Goal: Task Accomplishment & Management: Manage account settings

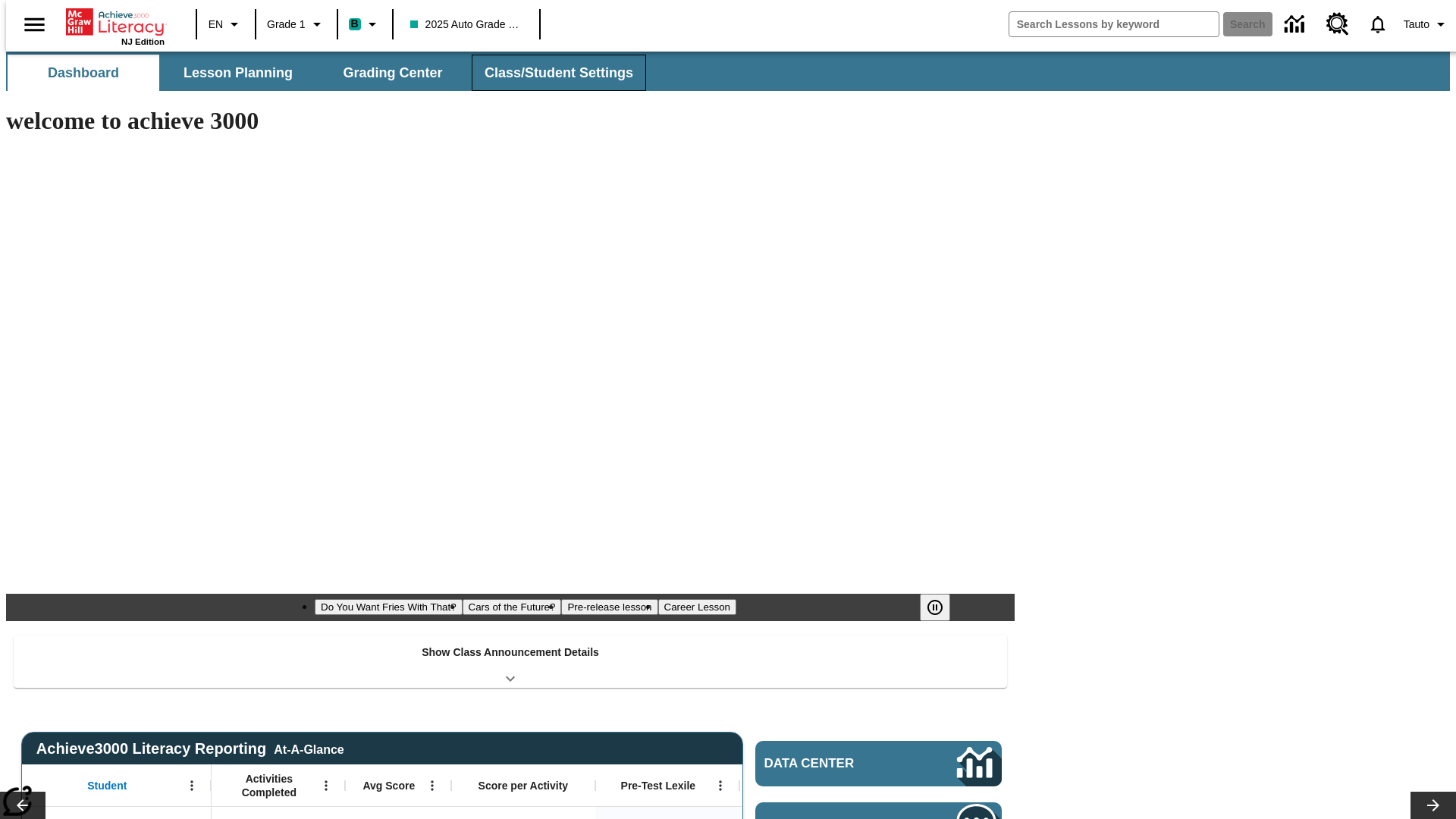
click at [551, 72] on span "Class/Student Settings" at bounding box center [558, 73] width 149 height 18
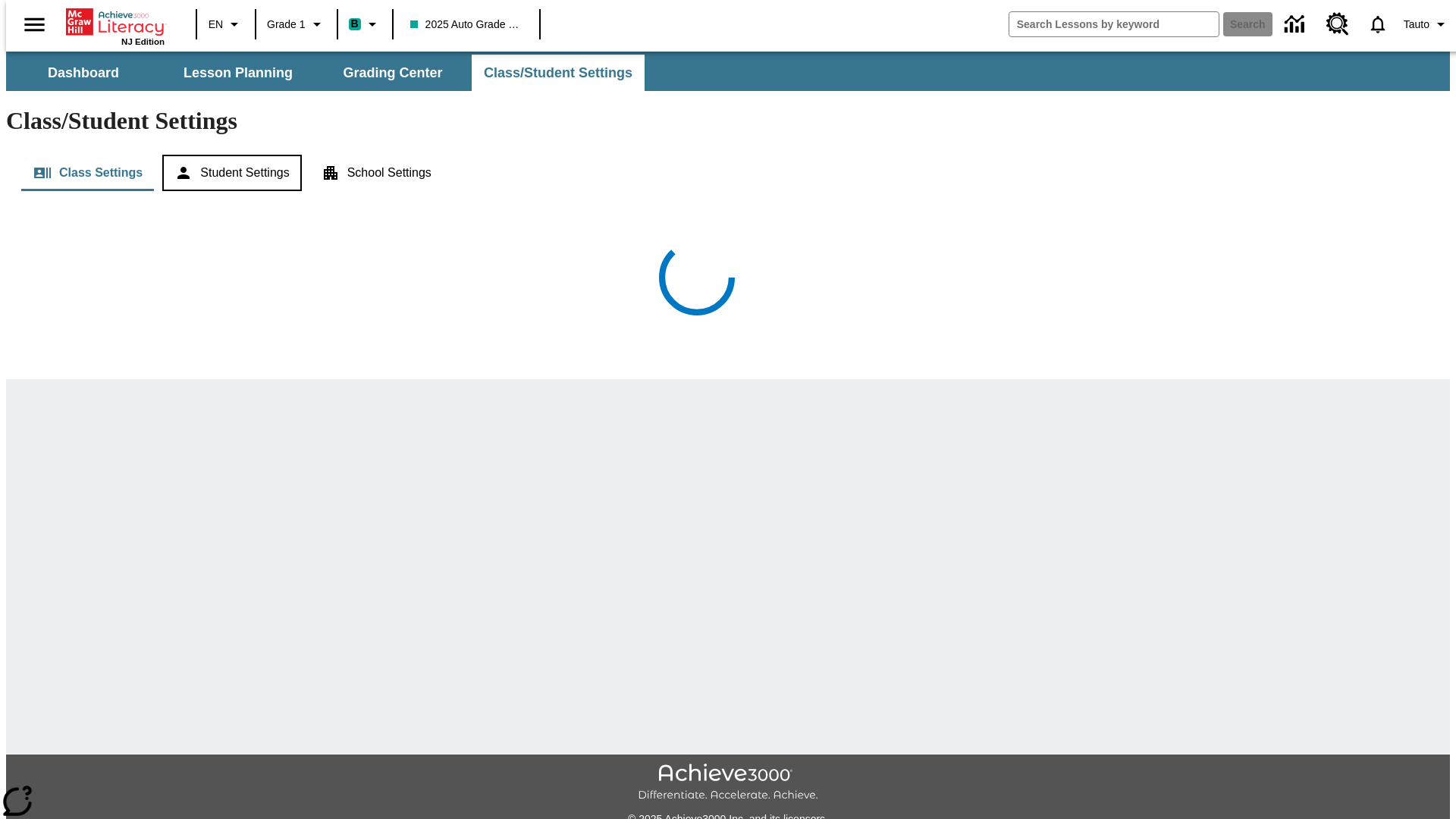
click at [227, 155] on button "Student Settings" at bounding box center [232, 173] width 139 height 37
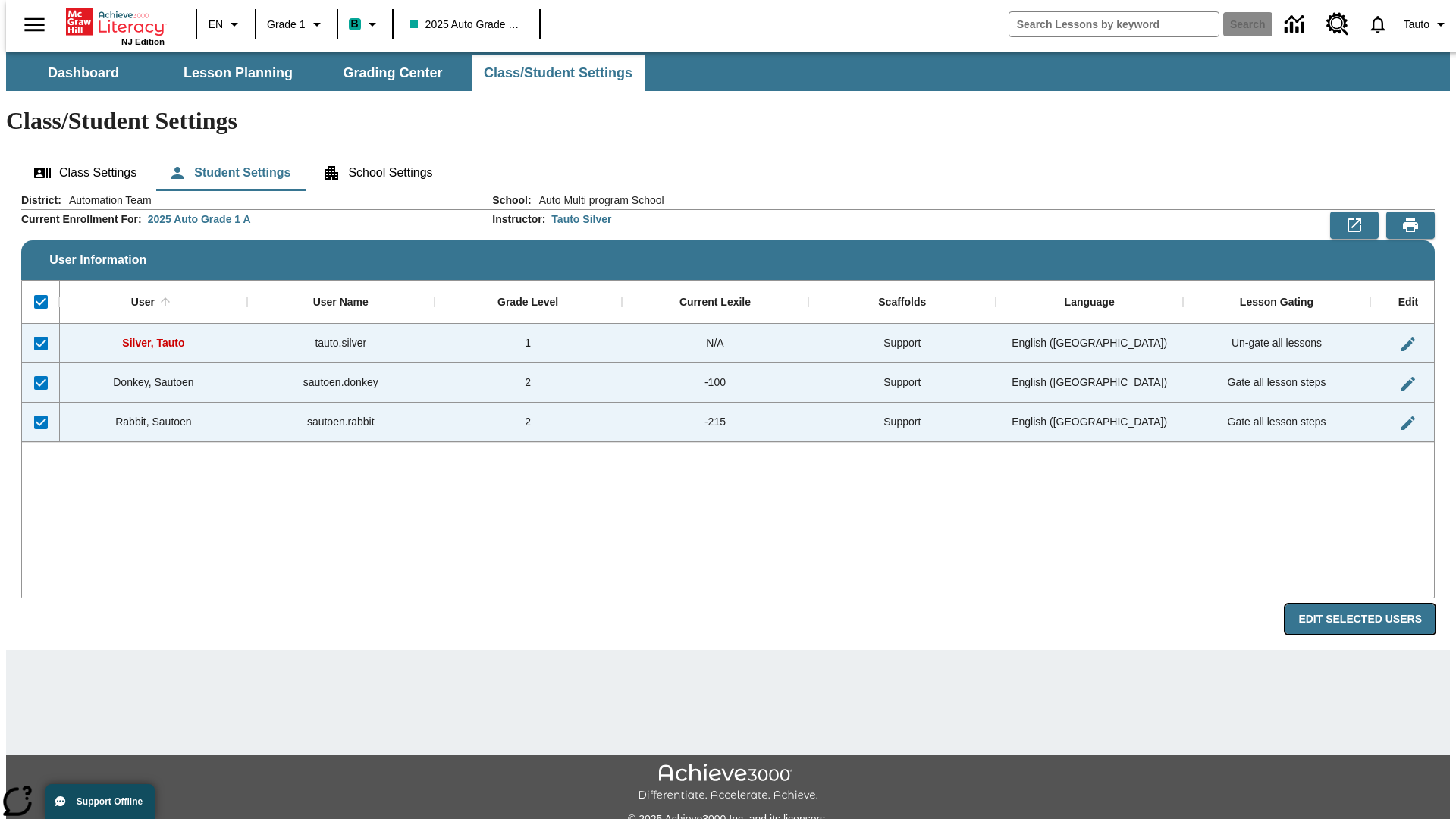
click at [1373, 604] on button "Edit Selected Users" at bounding box center [1360, 618] width 149 height 30
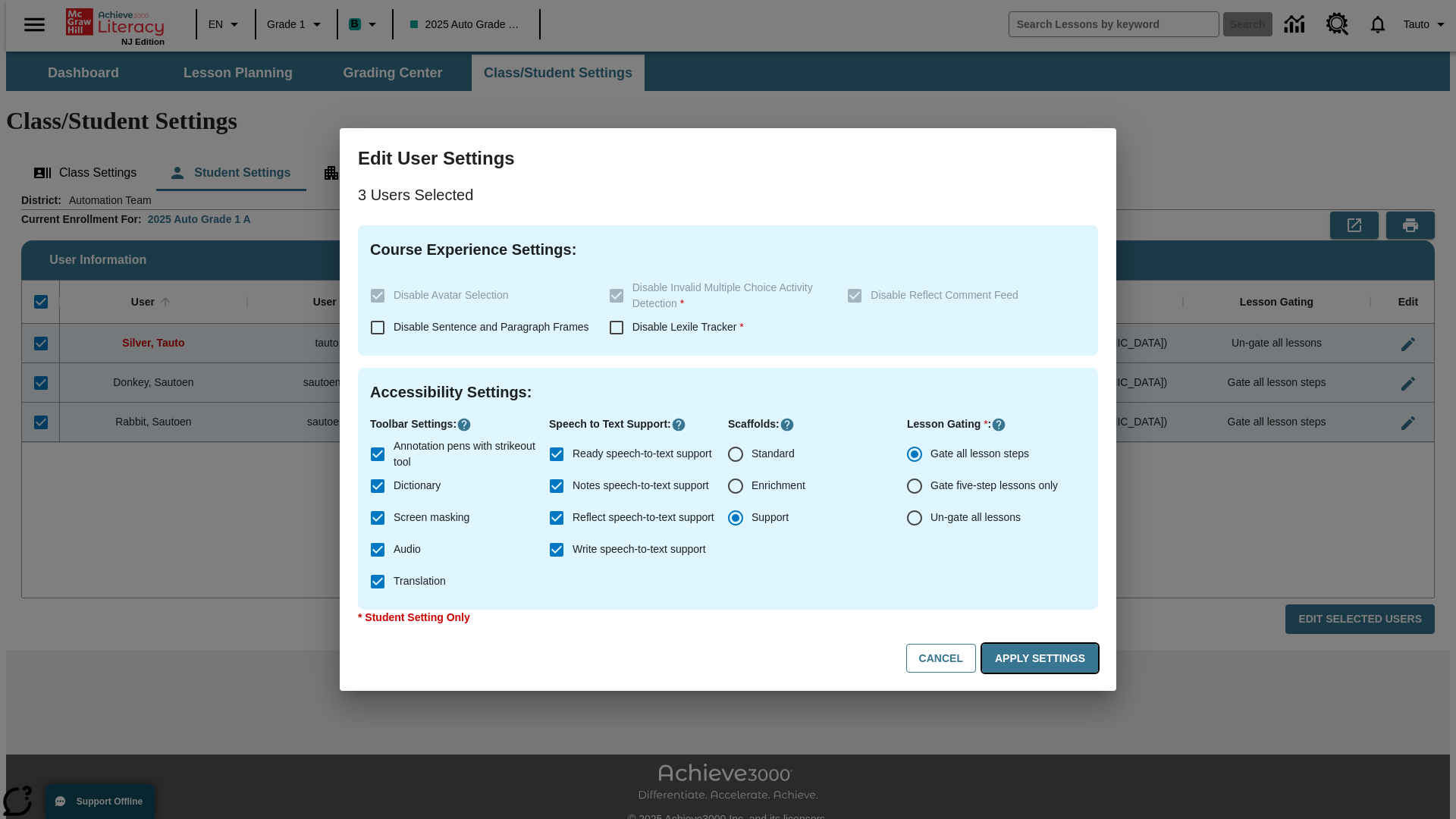
click at [1043, 658] on button "Apply Settings" at bounding box center [1040, 658] width 116 height 30
checkbox input "false"
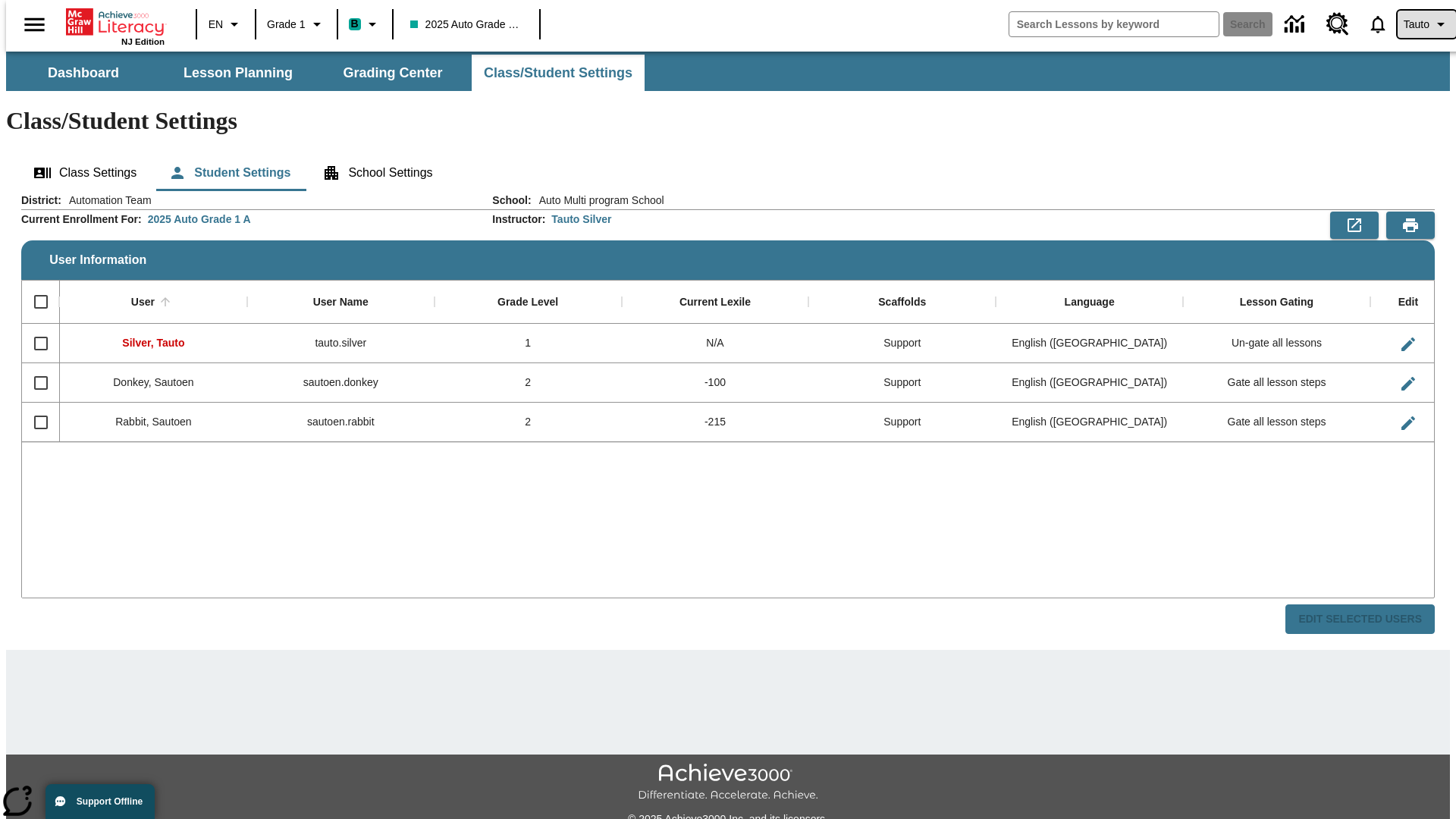
click at [1419, 24] on span "Tauto" at bounding box center [1416, 24] width 26 height 16
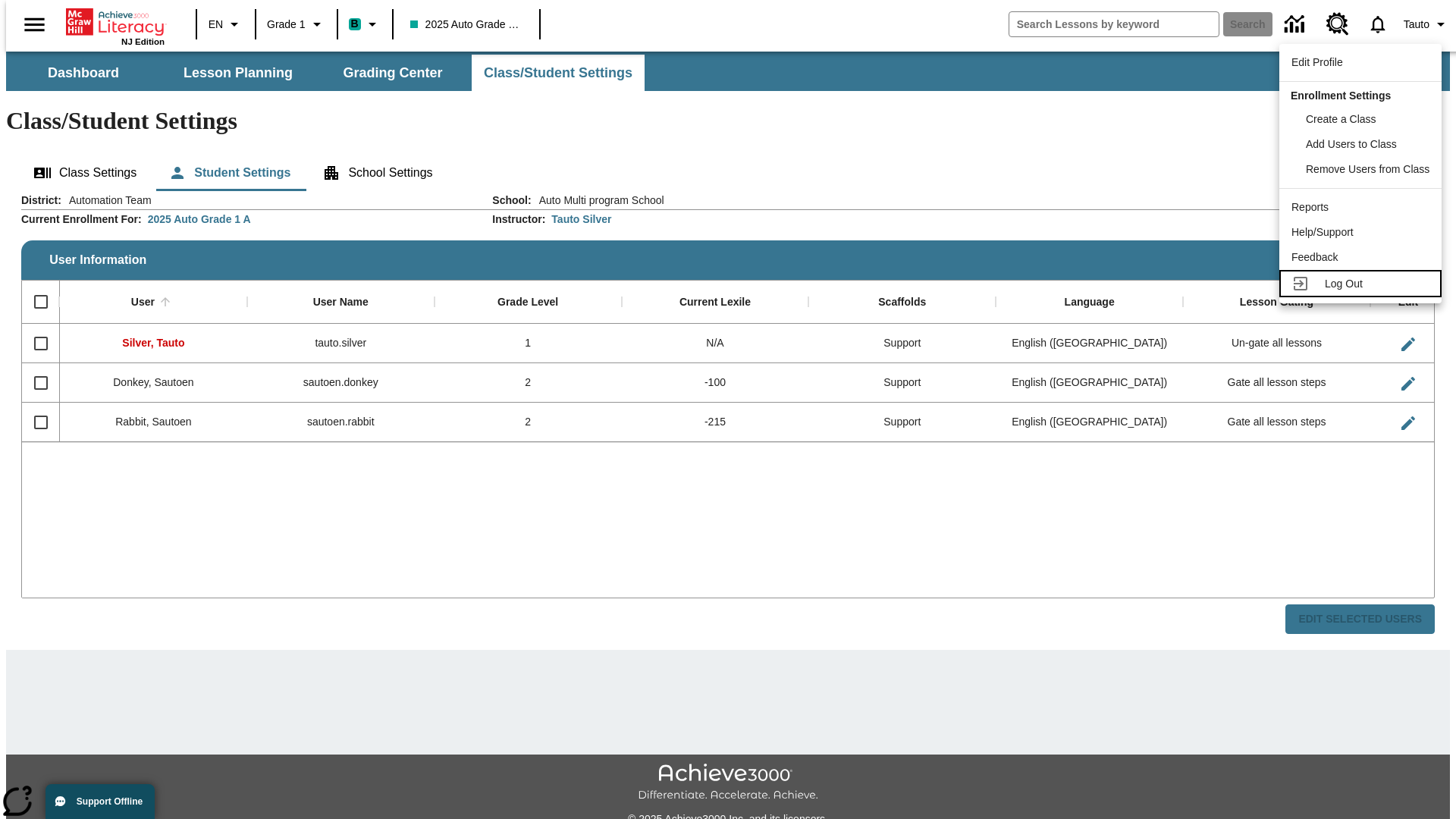
click at [1361, 284] on span "Log Out" at bounding box center [1344, 284] width 38 height 12
